Goal: Communication & Community: Answer question/provide support

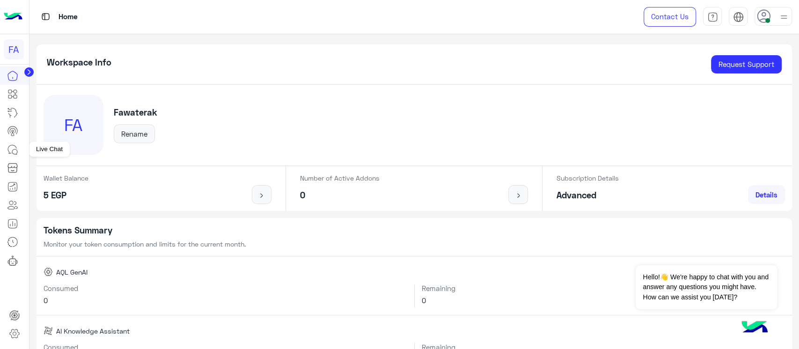
click at [14, 143] on link at bounding box center [12, 149] width 25 height 19
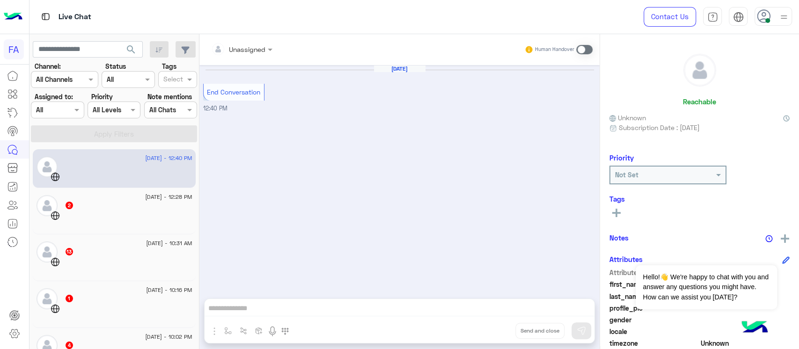
click at [160, 228] on div "[DATE] - 12:28 PM 2" at bounding box center [114, 211] width 163 height 47
click at [83, 211] on div at bounding box center [129, 219] width 128 height 16
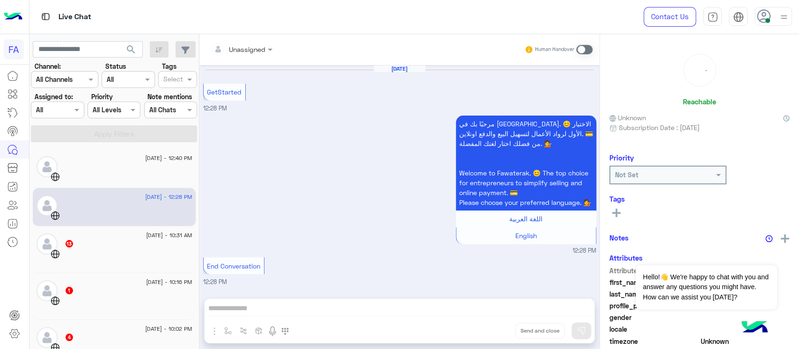
scroll to position [7, 0]
click at [85, 259] on div at bounding box center [129, 258] width 128 height 16
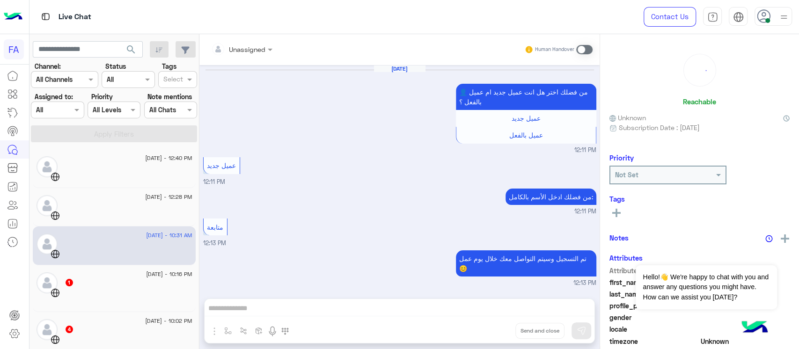
scroll to position [734, 0]
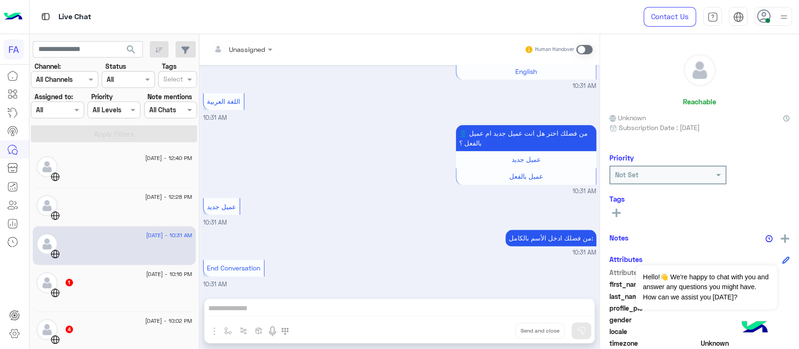
click at [87, 309] on div "[DATE] - 10:16 PM 1" at bounding box center [114, 288] width 163 height 47
click at [110, 289] on div at bounding box center [129, 296] width 128 height 16
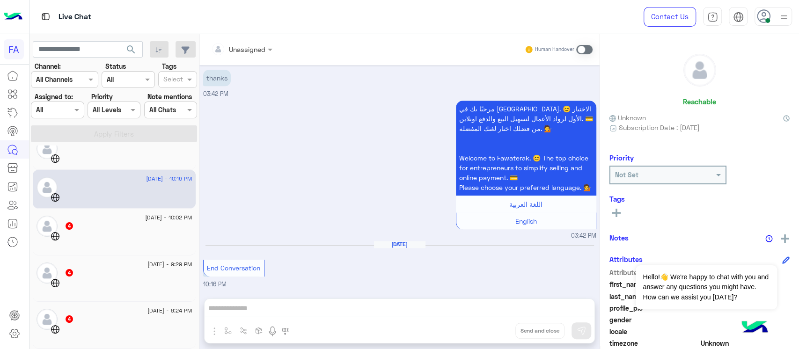
scroll to position [101, 0]
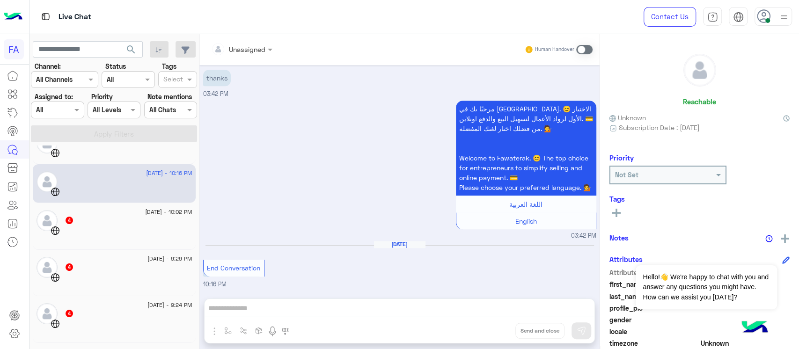
click at [124, 210] on div "[DATE] - 10:02 PM" at bounding box center [129, 213] width 128 height 6
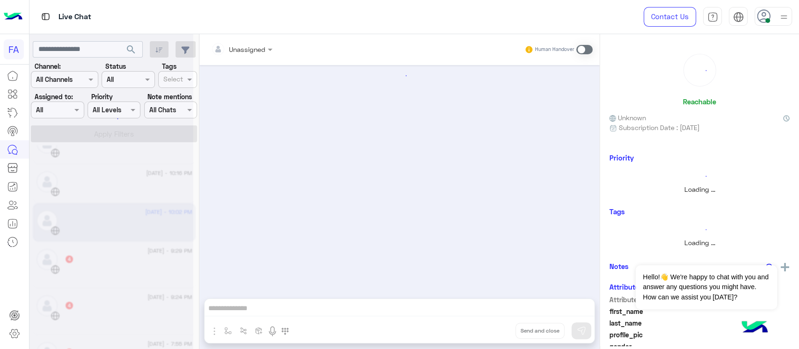
scroll to position [184, 0]
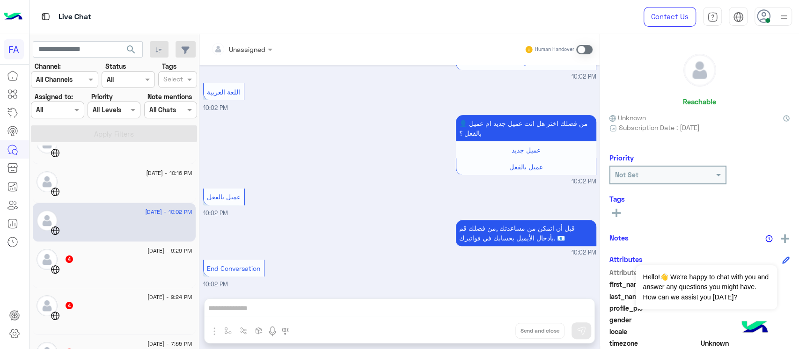
click at [109, 257] on div "4" at bounding box center [129, 260] width 128 height 10
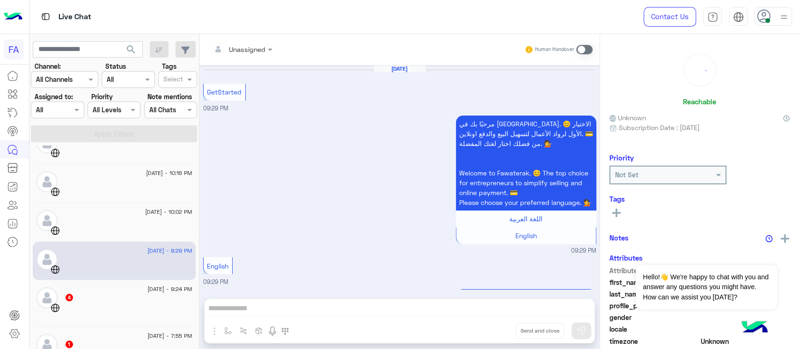
scroll to position [296, 0]
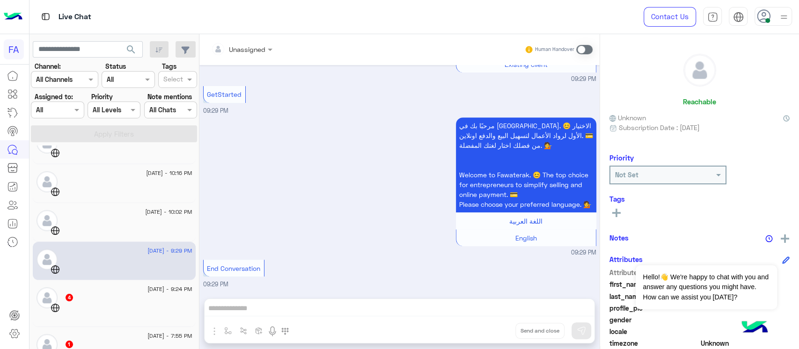
click at [110, 297] on div "4" at bounding box center [129, 299] width 128 height 10
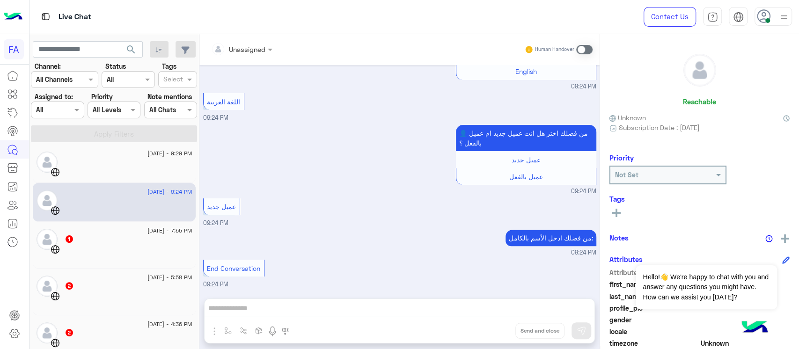
scroll to position [200, 0]
click at [109, 245] on div at bounding box center [129, 251] width 128 height 16
